Goal: Information Seeking & Learning: Learn about a topic

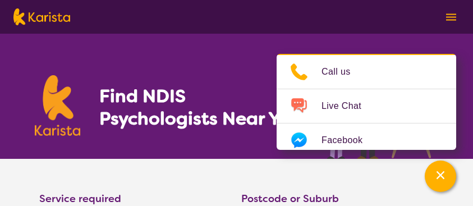
select select "Psychology"
select select "NDIS"
select select "Psychology"
select select "NDIS"
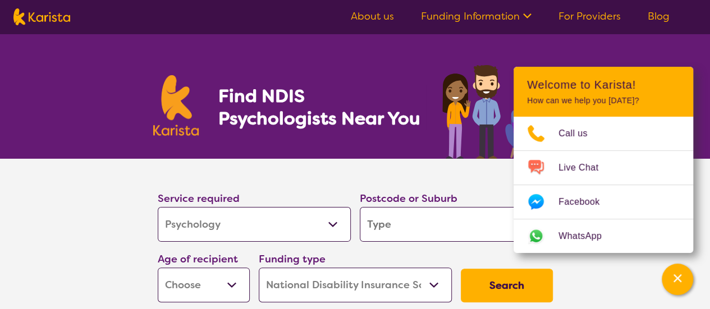
click at [430, 205] on input "search" at bounding box center [456, 224] width 193 height 35
click at [439, 205] on input "search" at bounding box center [456, 224] width 193 height 35
paste input "3137"
type input "3137"
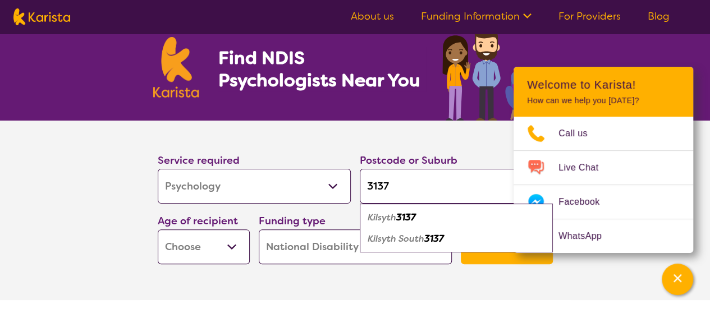
scroll to position [56, 0]
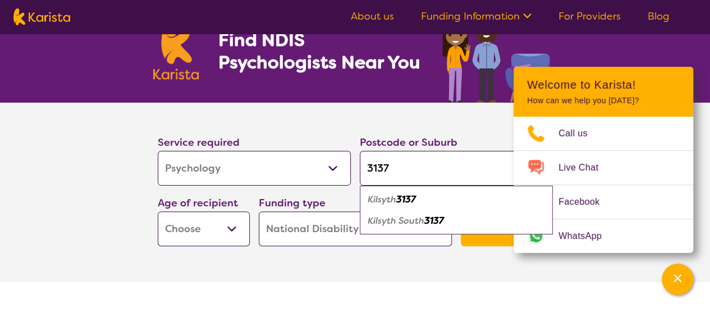
type input "3137"
click at [420, 189] on div "Kilsyth 3137" at bounding box center [456, 199] width 182 height 21
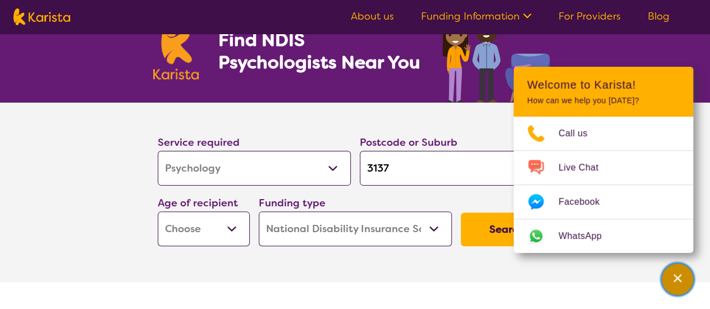
click at [472, 205] on div "Channel Menu" at bounding box center [677, 279] width 22 height 25
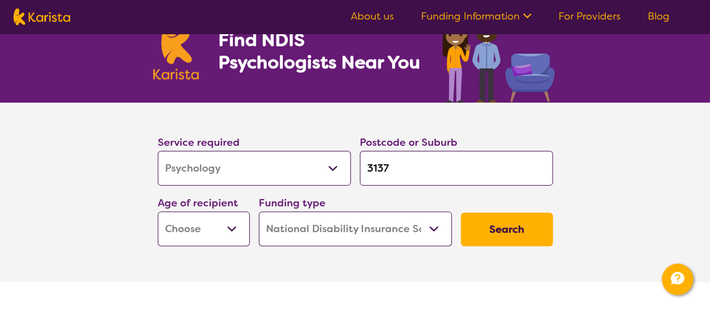
click at [358, 205] on select "Home Care Package (HCP) National Disability Insurance Scheme (NDIS) I don't know" at bounding box center [355, 229] width 193 height 35
click at [214, 205] on select "Early Childhood - 0 to 9 Child - 10 to 11 Adolescent - 12 to 17 Adult - 18 to 6…" at bounding box center [204, 229] width 92 height 35
select select "AD"
click at [158, 205] on select "Early Childhood - 0 to 9 Child - 10 to 11 Adolescent - 12 to 17 Adult - 18 to 6…" at bounding box center [204, 229] width 92 height 35
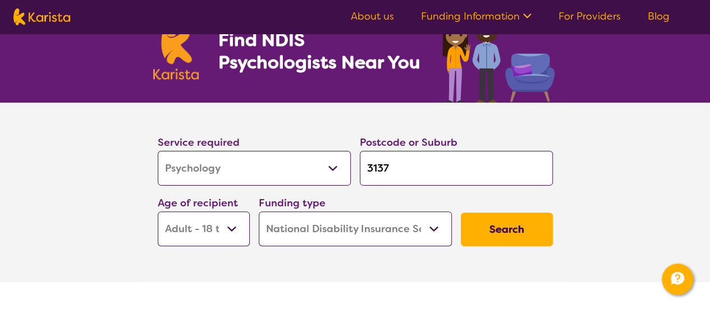
select select "AD"
click at [472, 205] on button "Search" at bounding box center [507, 230] width 92 height 34
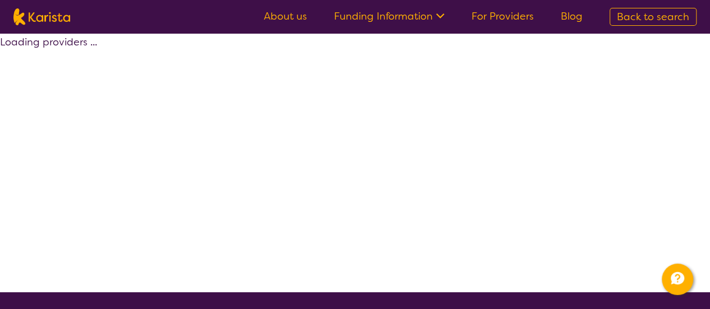
select select "by_score"
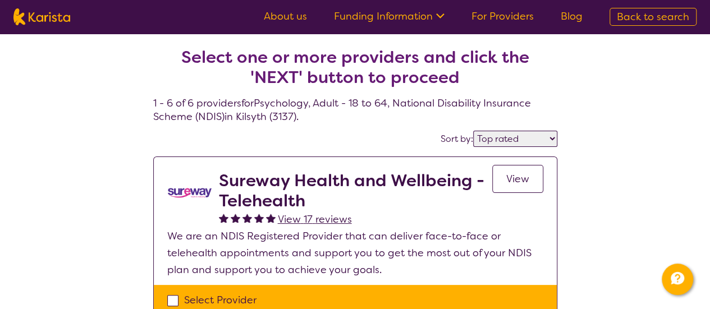
scroll to position [56, 0]
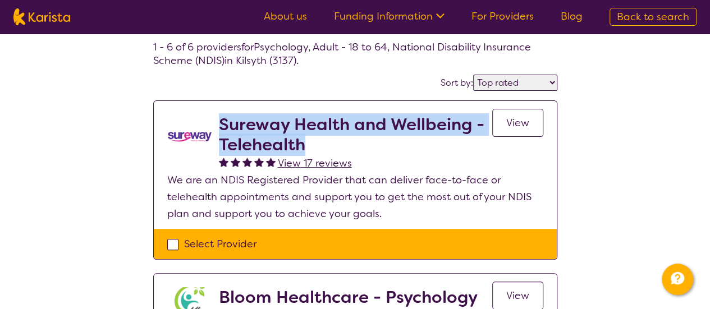
drag, startPoint x: 329, startPoint y: 142, endPoint x: 221, endPoint y: 123, distance: 109.9
click at [221, 123] on h2 "Sureway Health and Wellbeing - Telehealth" at bounding box center [355, 134] width 273 height 40
click at [472, 125] on link "View" at bounding box center [517, 123] width 51 height 28
copy h2 "Sureway Health and Wellbeing - Telehealth"
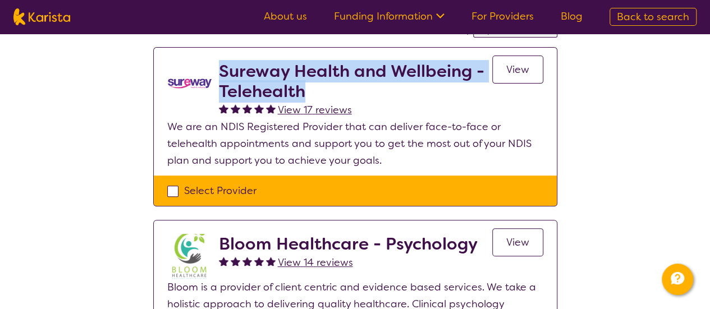
scroll to position [168, 0]
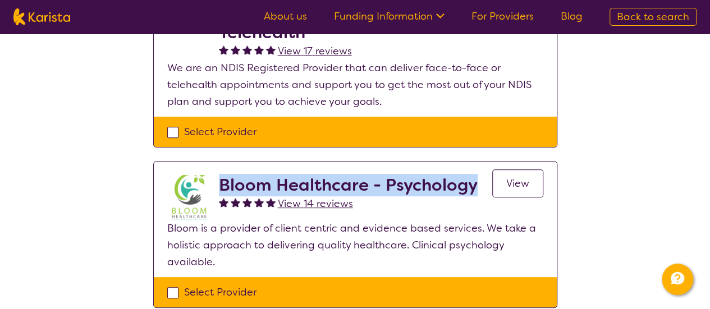
drag, startPoint x: 473, startPoint y: 187, endPoint x: 219, endPoint y: 194, distance: 253.7
click at [219, 194] on h2 "Bloom Healthcare - Psychology" at bounding box center [348, 185] width 259 height 20
copy h2 "Bloom Healthcare - Psychology"
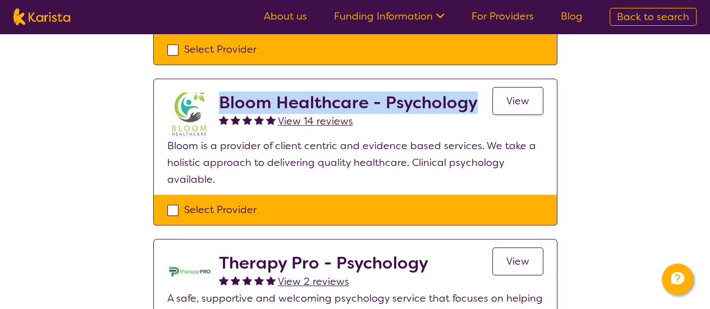
scroll to position [337, 0]
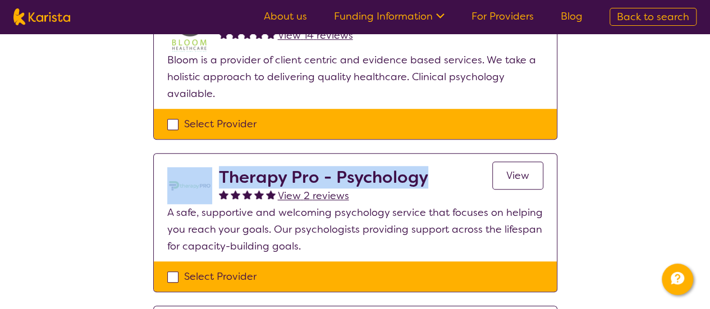
drag, startPoint x: 292, startPoint y: 177, endPoint x: 214, endPoint y: 180, distance: 78.0
click at [214, 180] on div "Therapy Pro - Psychology View 2 reviews View" at bounding box center [355, 185] width 376 height 37
copy div "Therapy Pro - Psychology"
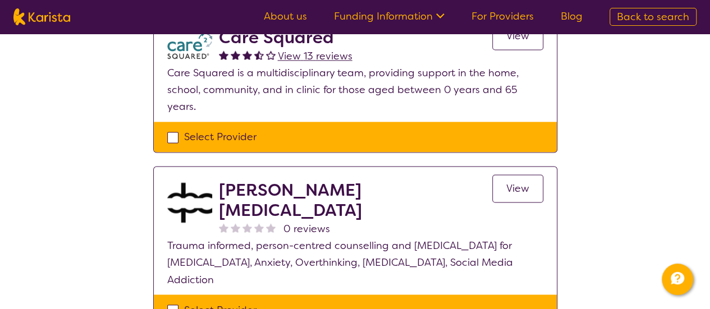
scroll to position [786, 0]
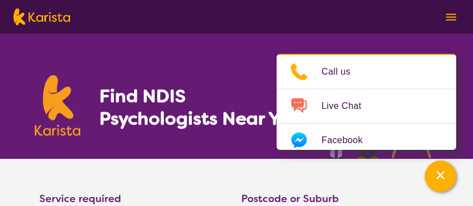
select select "Psychology"
select select "AD"
select select "NDIS"
select select "Psychology"
select select "AD"
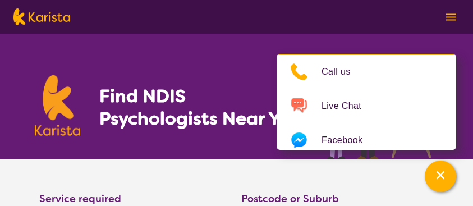
select select "NDIS"
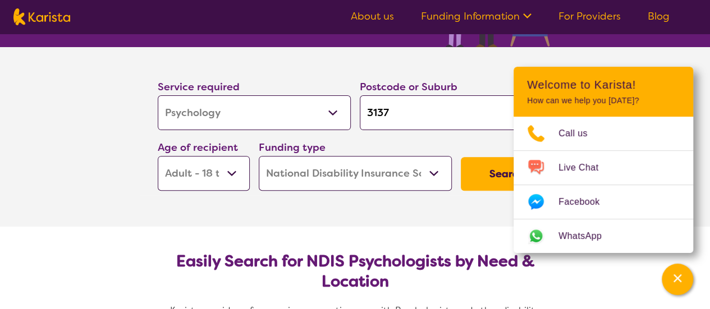
scroll to position [112, 0]
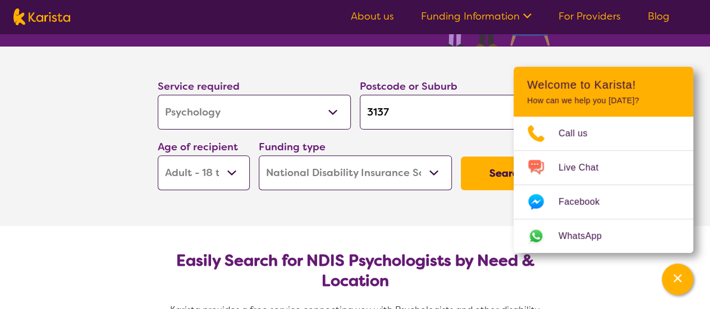
click at [472, 176] on button "Search" at bounding box center [507, 174] width 92 height 34
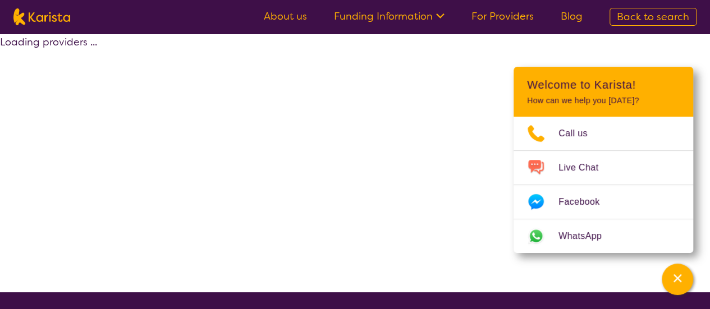
select select "by_score"
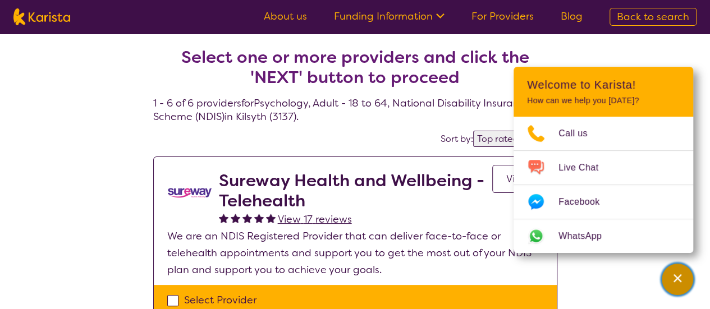
drag, startPoint x: 682, startPoint y: 289, endPoint x: 613, endPoint y: 232, distance: 90.1
click at [472, 205] on div "Channel Menu" at bounding box center [677, 279] width 22 height 25
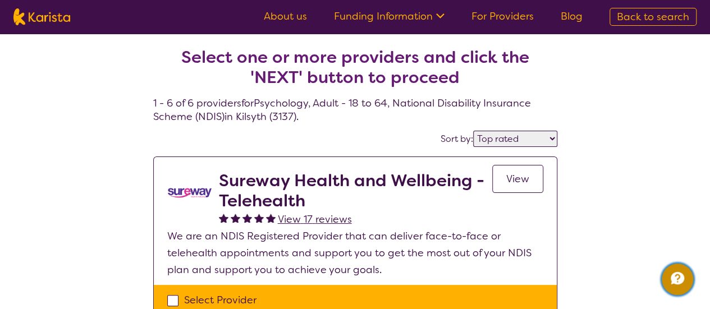
select select "Psychology"
select select "AD"
select select "NDIS"
select select "Psychology"
select select "AD"
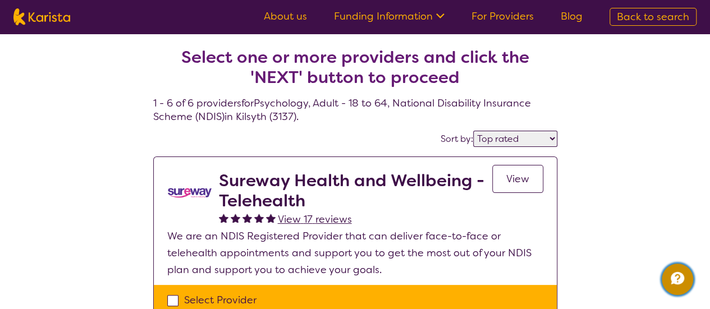
select select "NDIS"
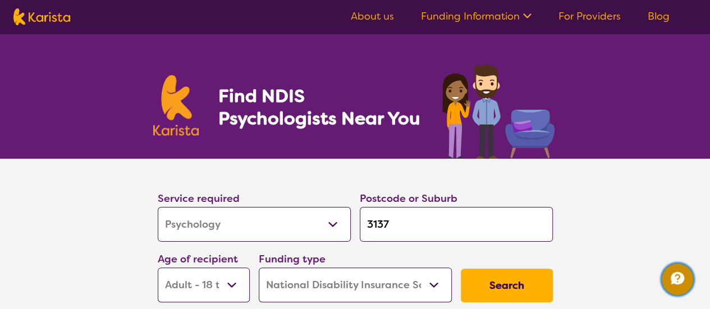
scroll to position [112, 0]
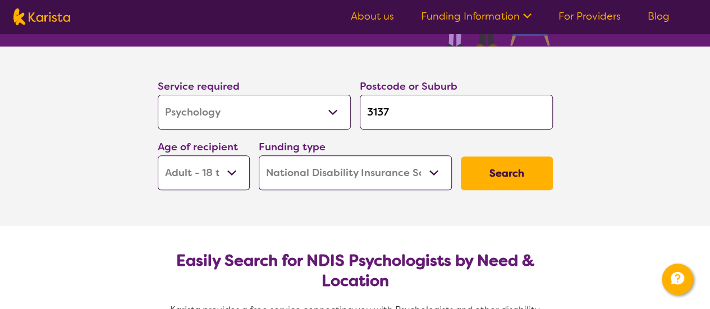
click at [329, 122] on div "Service required Allied Health Assistant Assessment (ADHD or Autism) Behaviour …" at bounding box center [355, 134] width 404 height 121
paste input "40"
type input "3140"
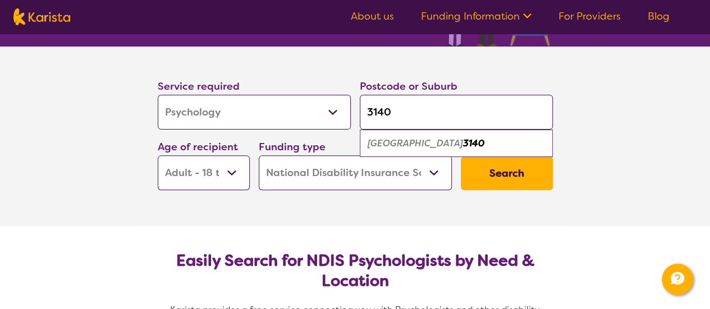
type input "3140"
click at [222, 179] on select "Early Childhood - 0 to 9 Child - 10 to 11 Adolescent - 12 to 17 Adult - 18 to 6…" at bounding box center [204, 172] width 92 height 35
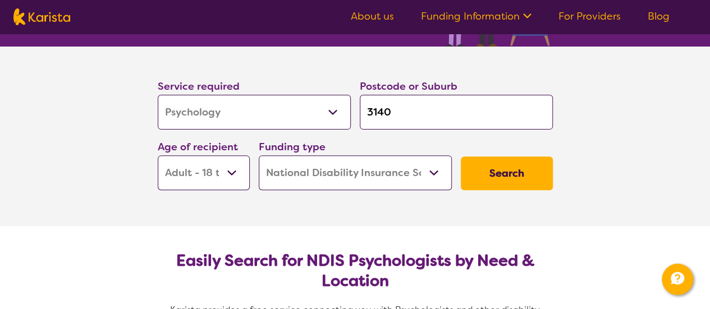
click at [222, 179] on select "Early Childhood - 0 to 9 Child - 10 to 11 Adolescent - 12 to 17 Adult - 18 to 6…" at bounding box center [204, 172] width 92 height 35
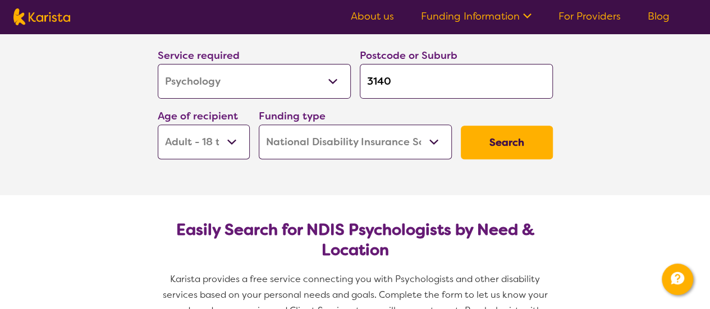
scroll to position [168, 0]
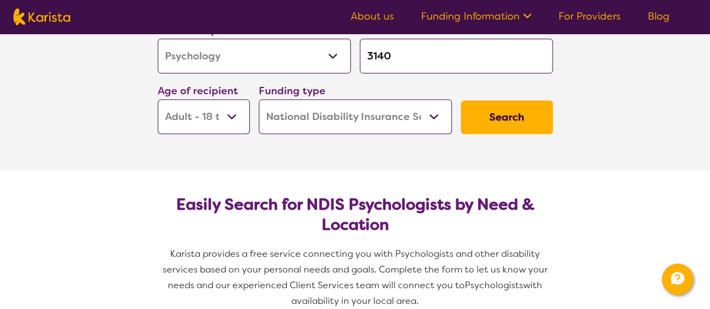
click at [472, 121] on button "Search" at bounding box center [507, 117] width 92 height 34
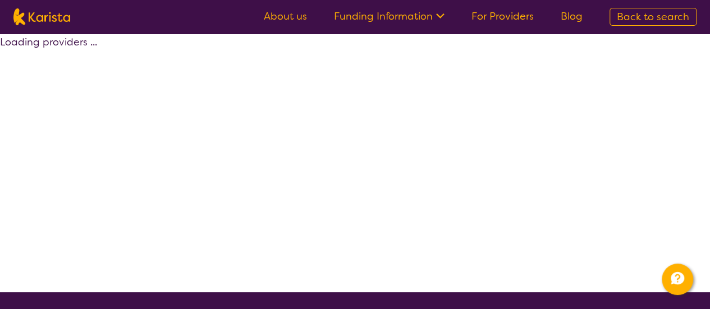
select select "by_score"
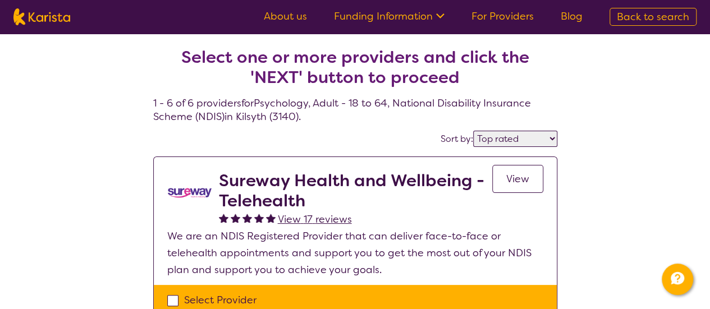
click at [279, 22] on link "About us" at bounding box center [285, 16] width 43 height 13
